Goal: Find specific page/section: Find specific page/section

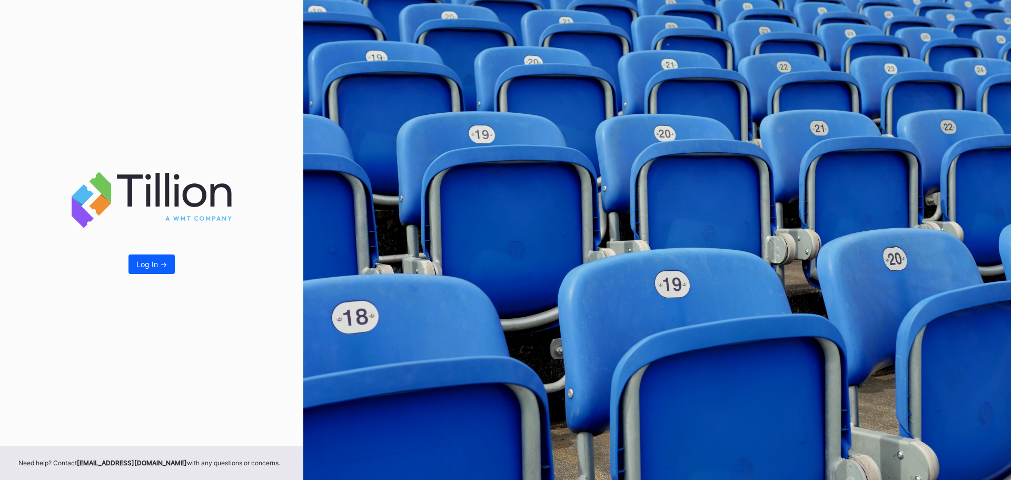
click at [159, 250] on div "Log In ->" at bounding box center [151, 222] width 303 height 445
click at [158, 263] on div "Log In ->" at bounding box center [151, 264] width 31 height 9
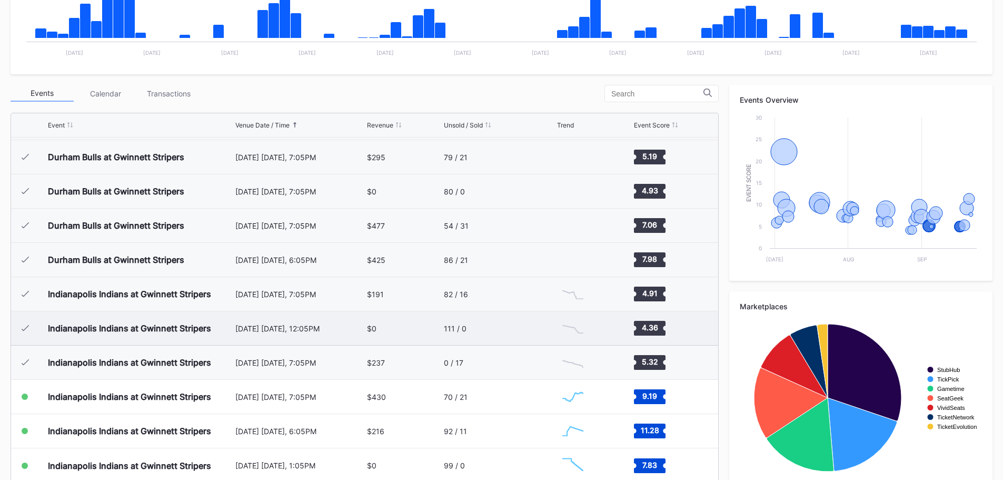
scroll to position [316, 0]
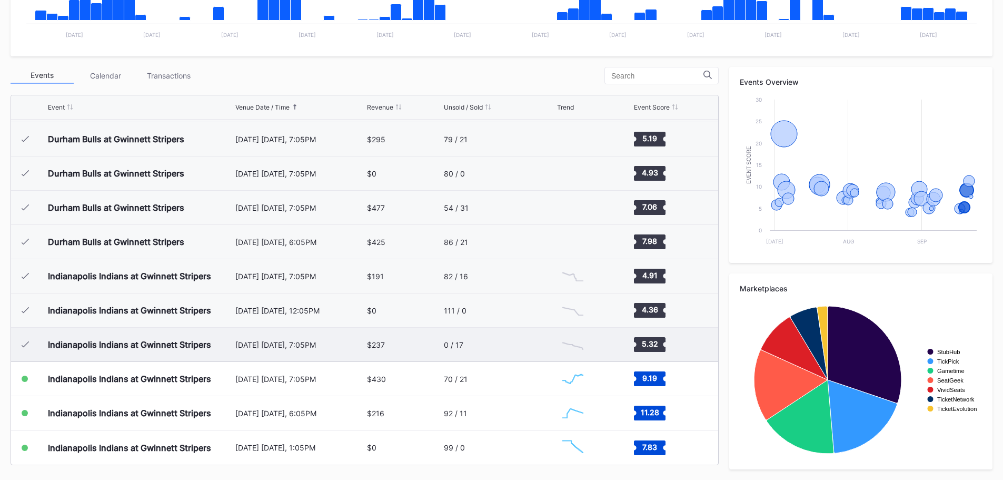
click at [308, 347] on div "[DATE] [DATE], 7:05PM" at bounding box center [299, 344] width 129 height 9
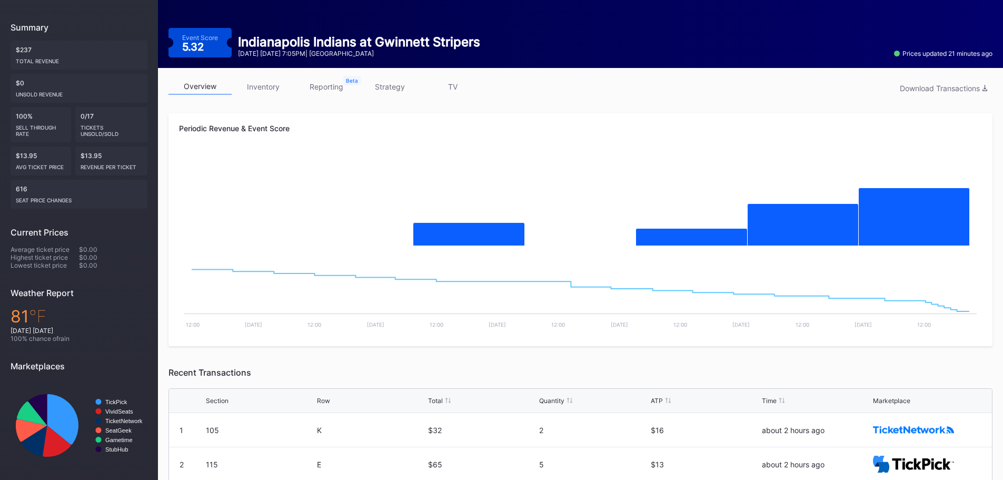
scroll to position [97, 0]
